Goal: Transaction & Acquisition: Purchase product/service

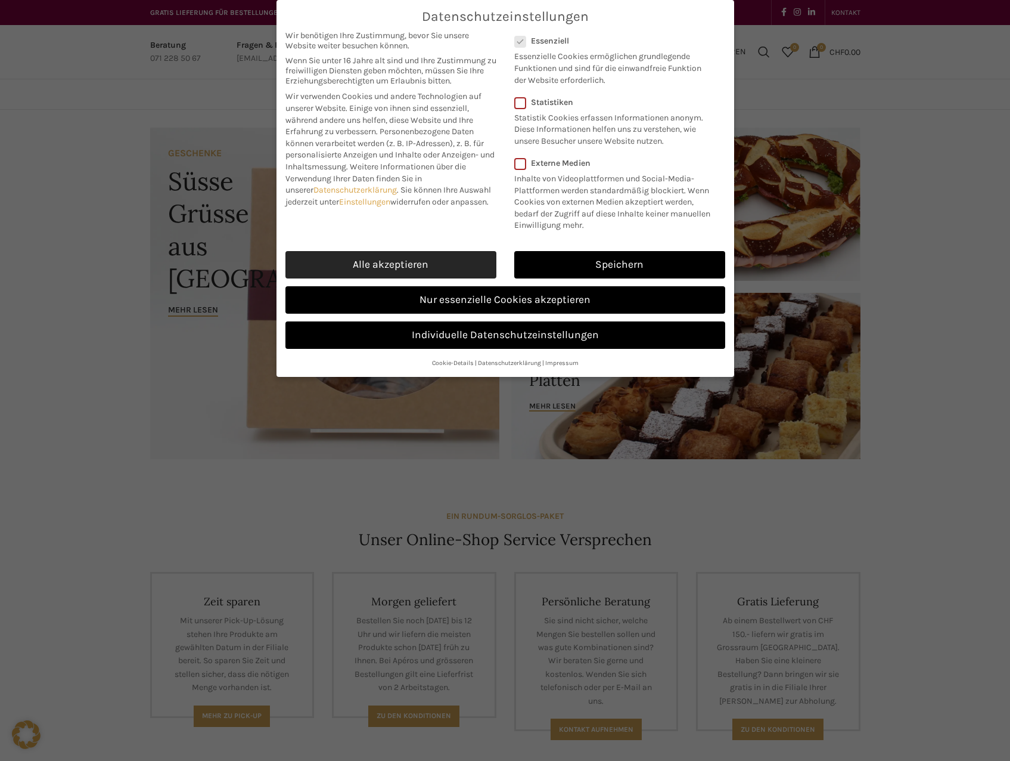
click at [417, 255] on link "Alle akzeptieren" at bounding box center [391, 264] width 211 height 27
checkbox input "true"
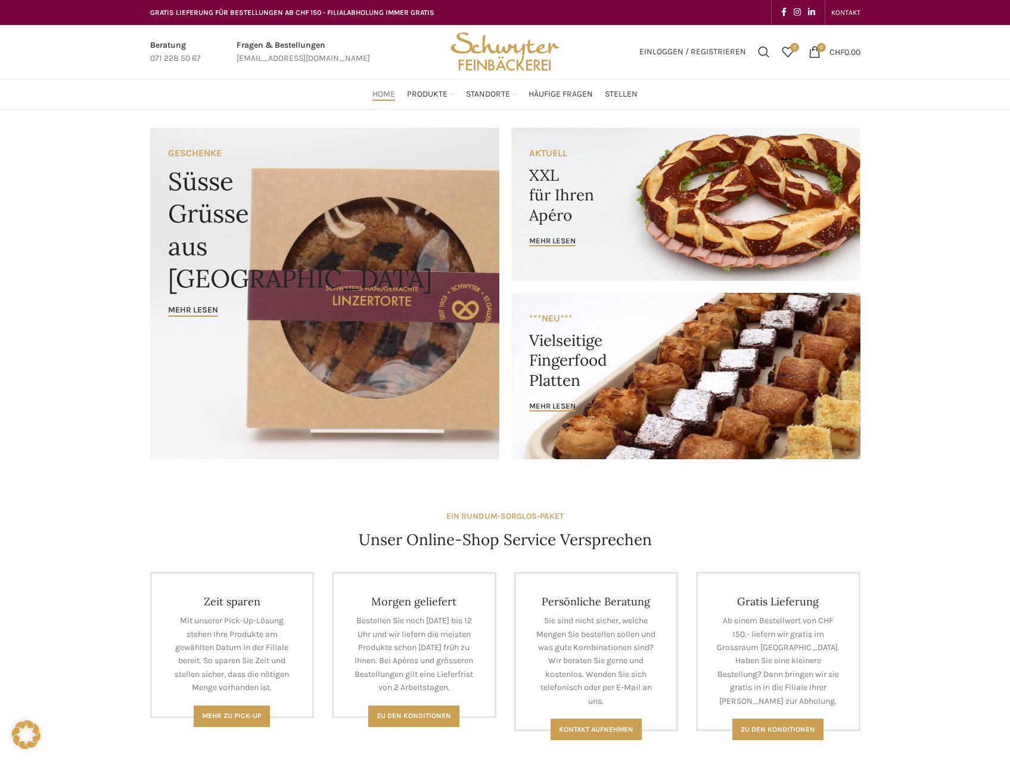
click at [641, 416] on link "Banner link" at bounding box center [685, 376] width 349 height 166
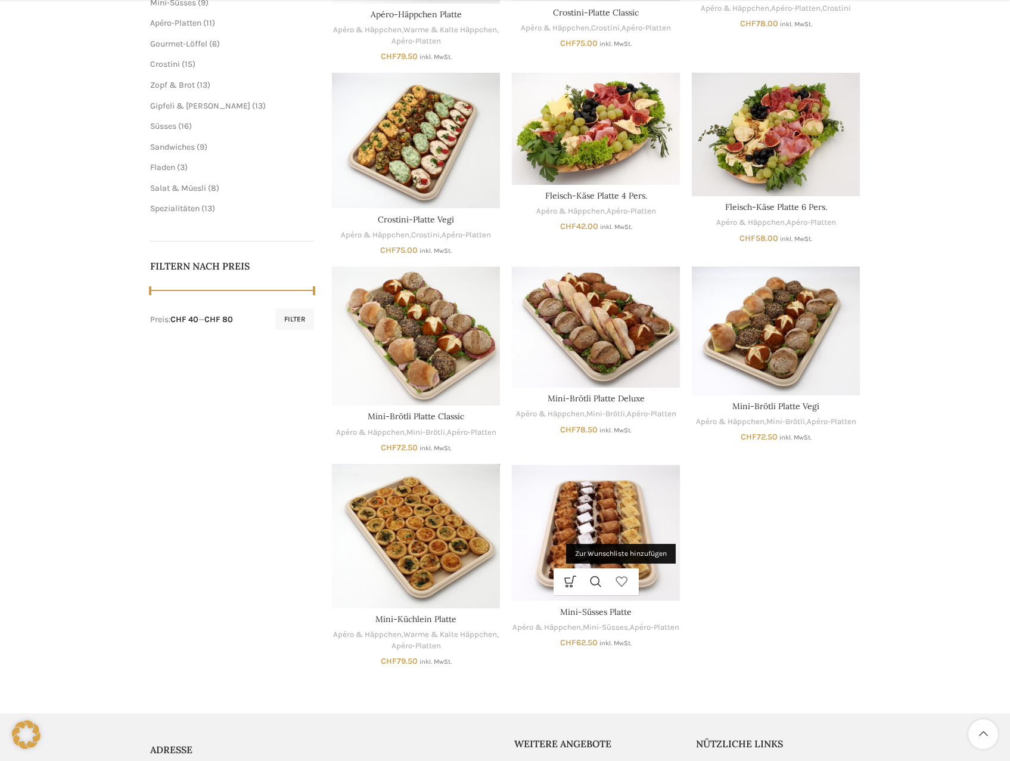
scroll to position [358, 0]
click at [629, 504] on img "Mini-Süsses Platte" at bounding box center [596, 531] width 168 height 137
